Goal: Information Seeking & Learning: Check status

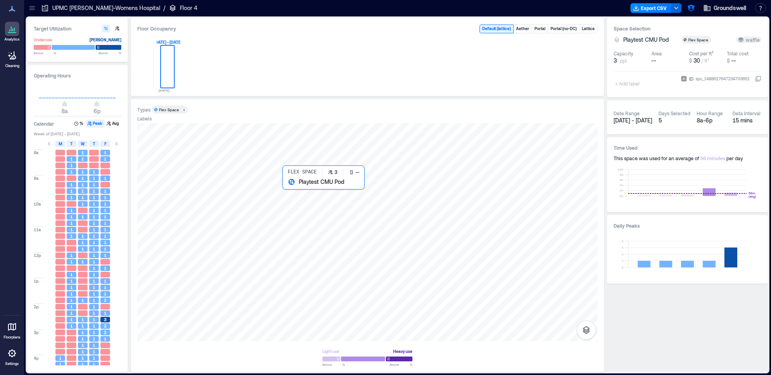
click at [296, 201] on div at bounding box center [367, 232] width 460 height 218
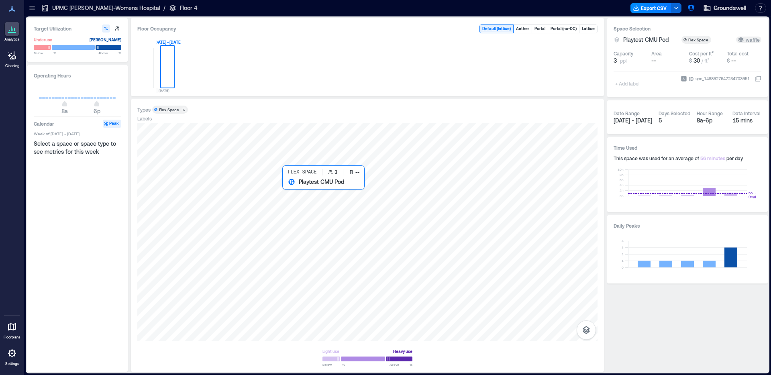
click at [296, 201] on div at bounding box center [367, 232] width 460 height 218
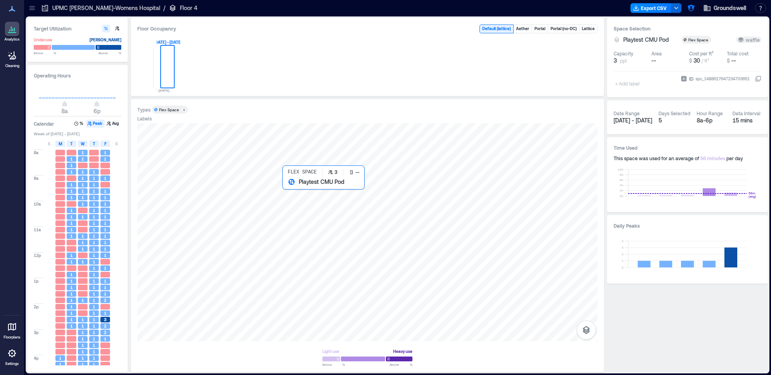
click at [299, 201] on div at bounding box center [367, 232] width 460 height 218
click at [305, 202] on div at bounding box center [367, 232] width 460 height 218
